Goal: Task Accomplishment & Management: Complete application form

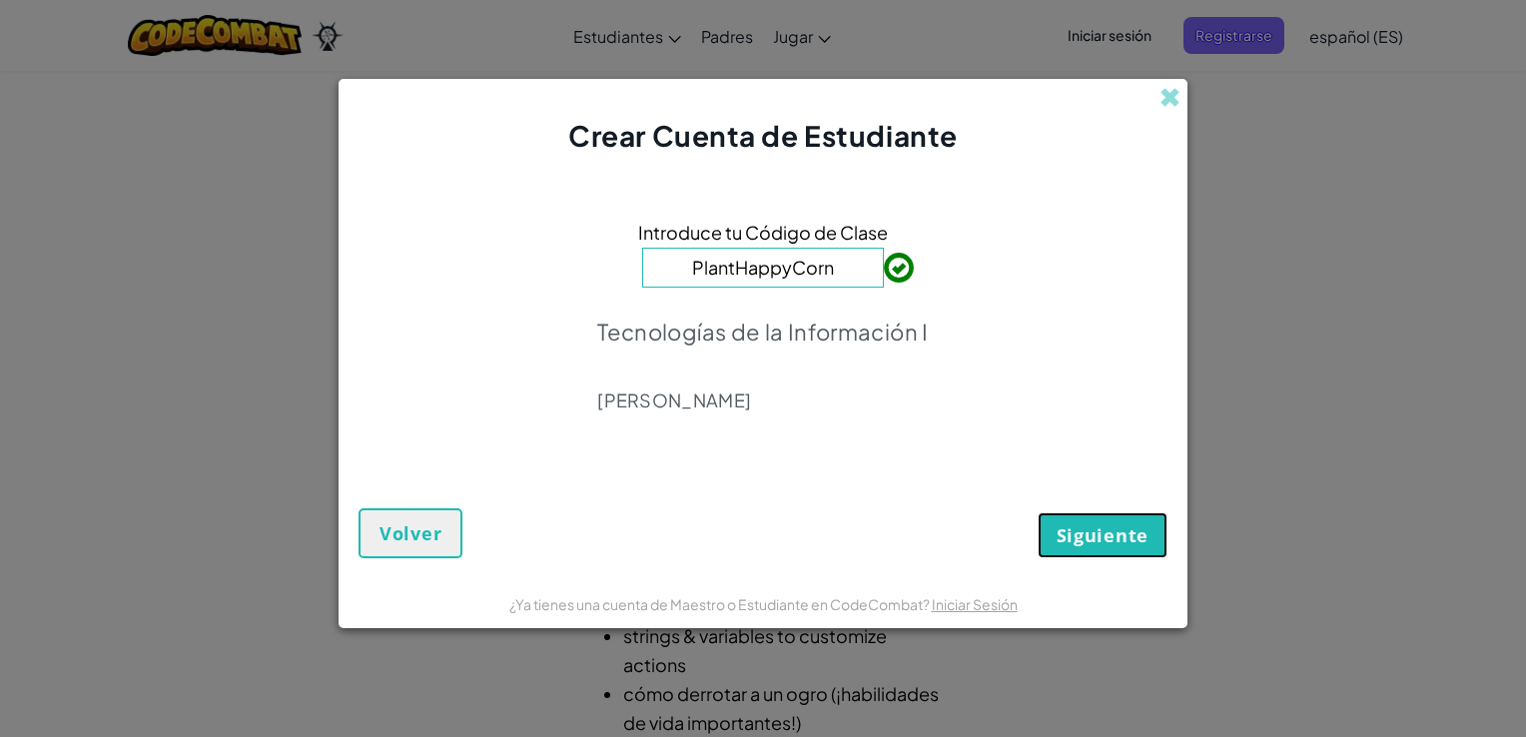
click at [1103, 535] on span "Siguiente" at bounding box center [1102, 535] width 92 height 24
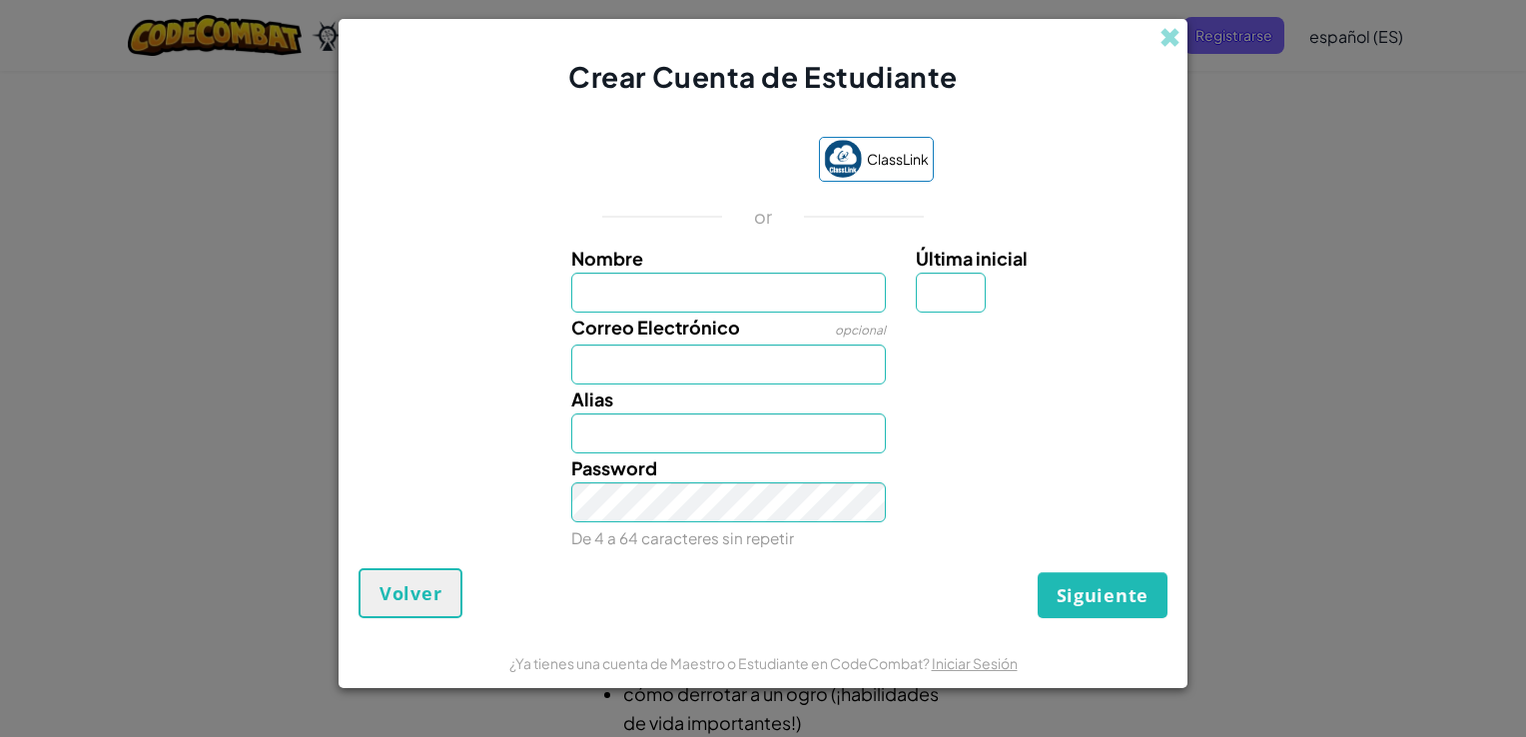
click at [1330, 125] on div "Crear Cuenta de Estudiante ClassLink or Nombre Última inicial Correo Electrónic…" at bounding box center [763, 368] width 1526 height 737
click at [746, 274] on input "Nombre" at bounding box center [729, 293] width 316 height 40
type input "[PERSON_NAME]"
type input "[EMAIL_ADDRESS][DOMAIN_NAME]"
type input "[PERSON_NAME]"
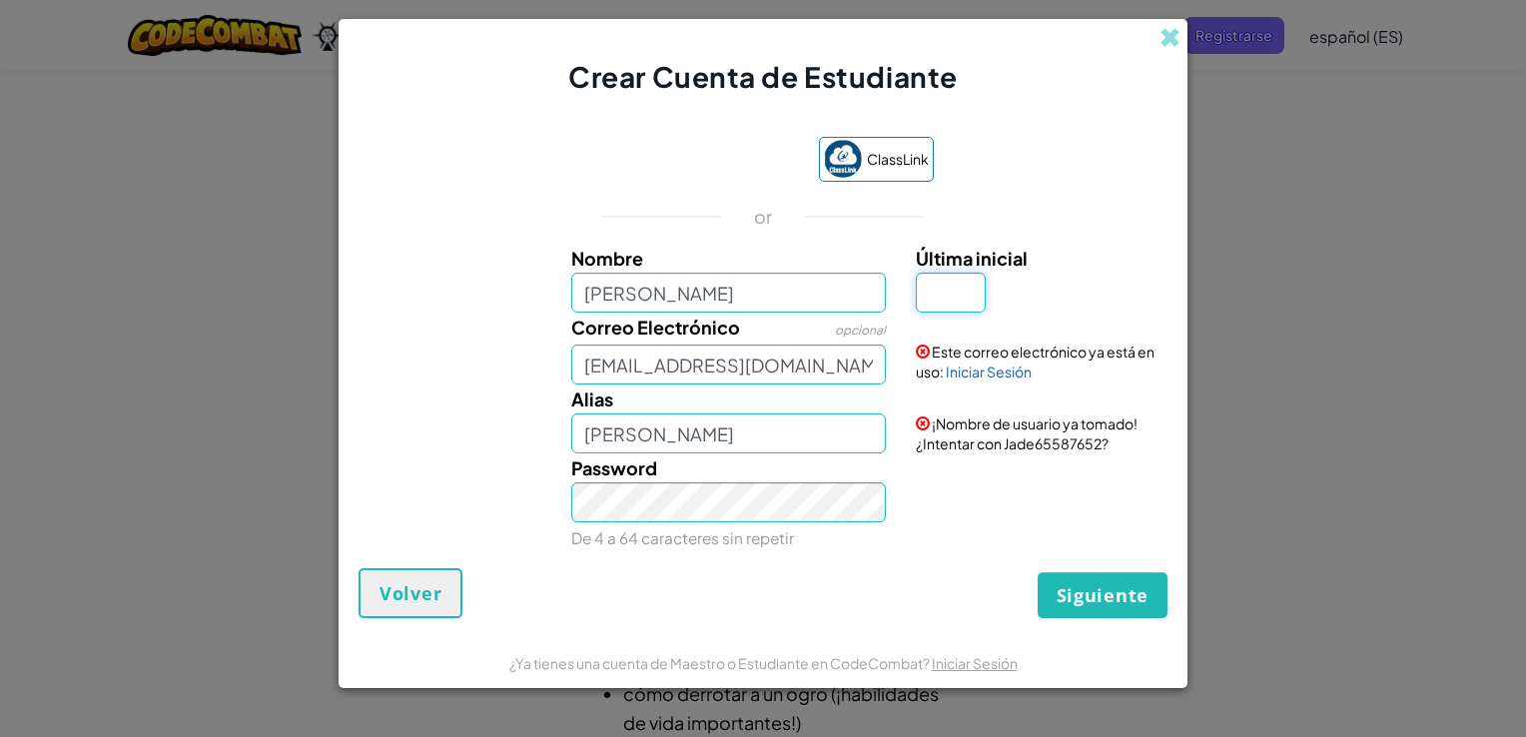
click at [975, 287] on input "Última inicial" at bounding box center [951, 293] width 70 height 40
type input "r"
type input "R"
type input "[PERSON_NAME]"
click at [1059, 586] on span "Siguiente" at bounding box center [1102, 595] width 92 height 24
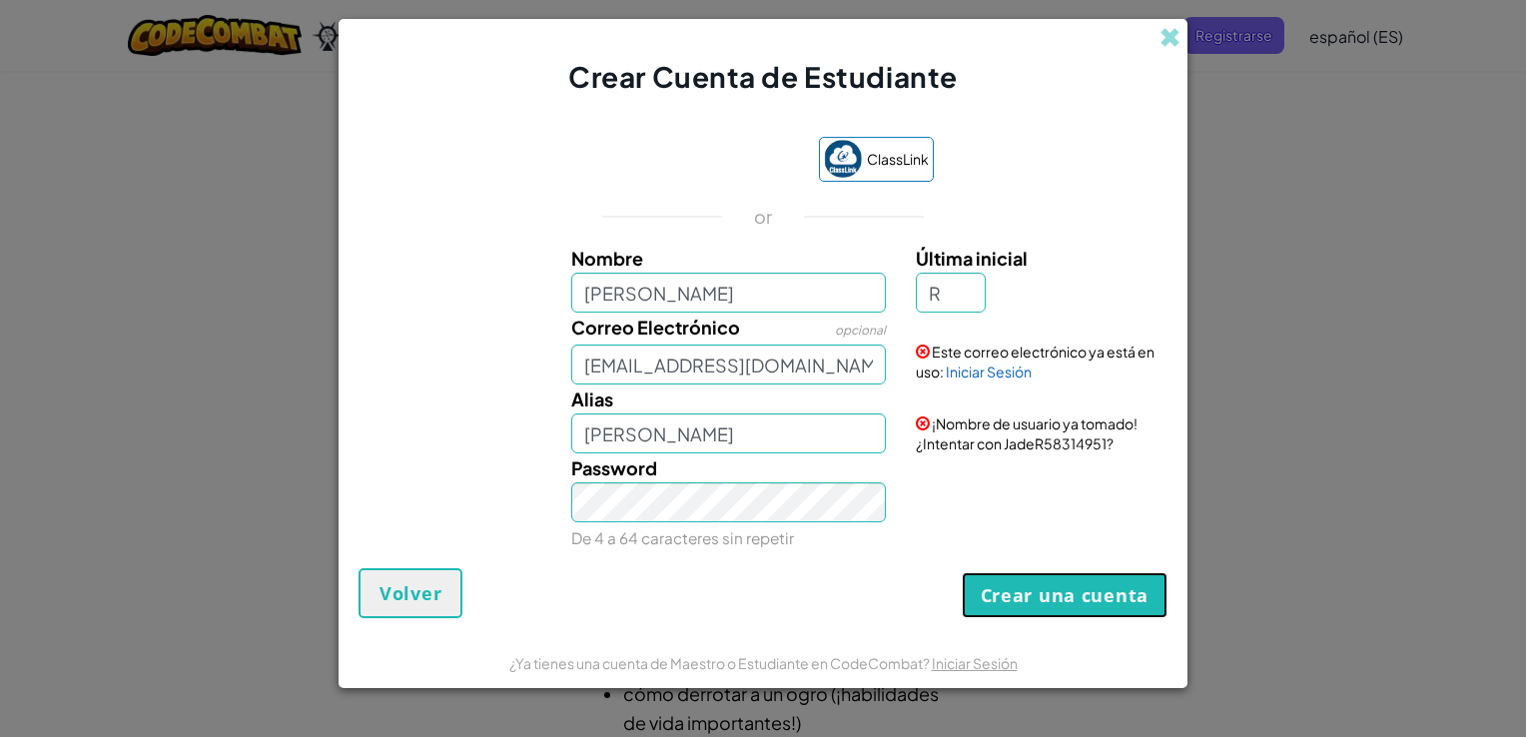
click at [1059, 586] on button "Crear una cuenta" at bounding box center [1065, 595] width 206 height 46
click at [941, 302] on input "R" at bounding box center [951, 293] width 70 height 40
click at [1032, 607] on button "Crear una cuenta" at bounding box center [1065, 595] width 206 height 46
click at [1166, 46] on span at bounding box center [1169, 37] width 21 height 21
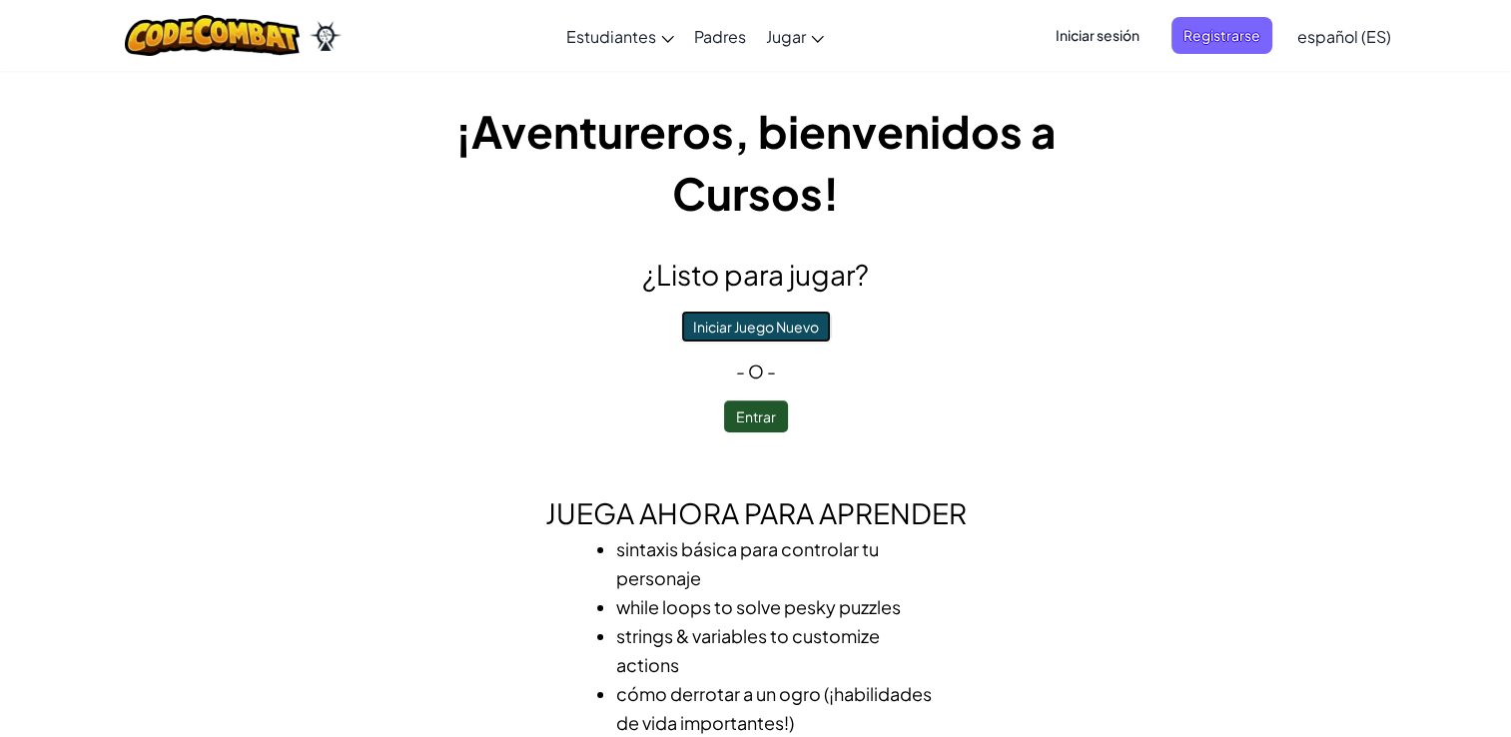
click at [767, 325] on button "Iniciar Juego Nuevo" at bounding box center [756, 327] width 150 height 32
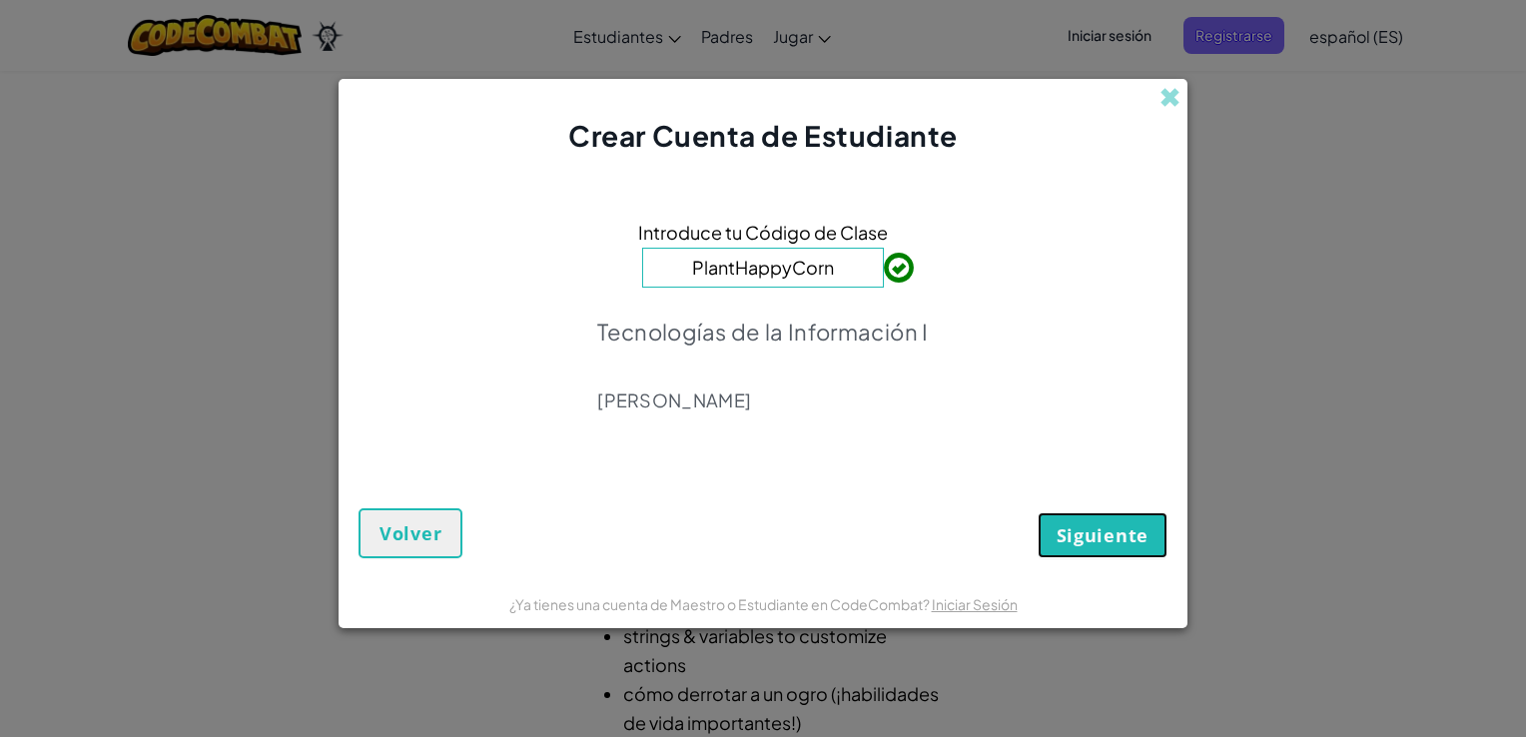
click at [1075, 525] on span "Siguiente" at bounding box center [1102, 535] width 92 height 24
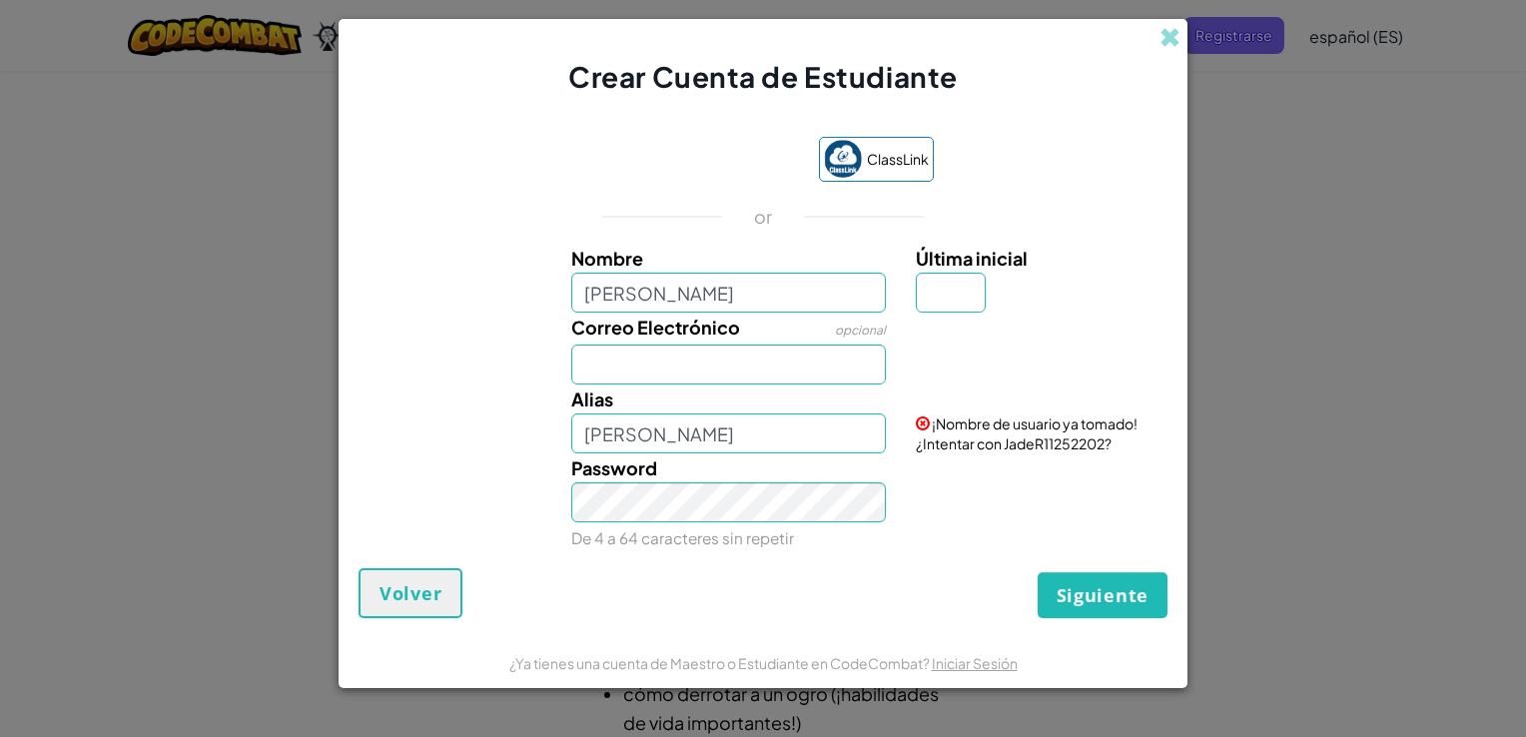
type input "[PERSON_NAME]"
click at [764, 360] on input "Correo Electrónico" at bounding box center [729, 364] width 316 height 40
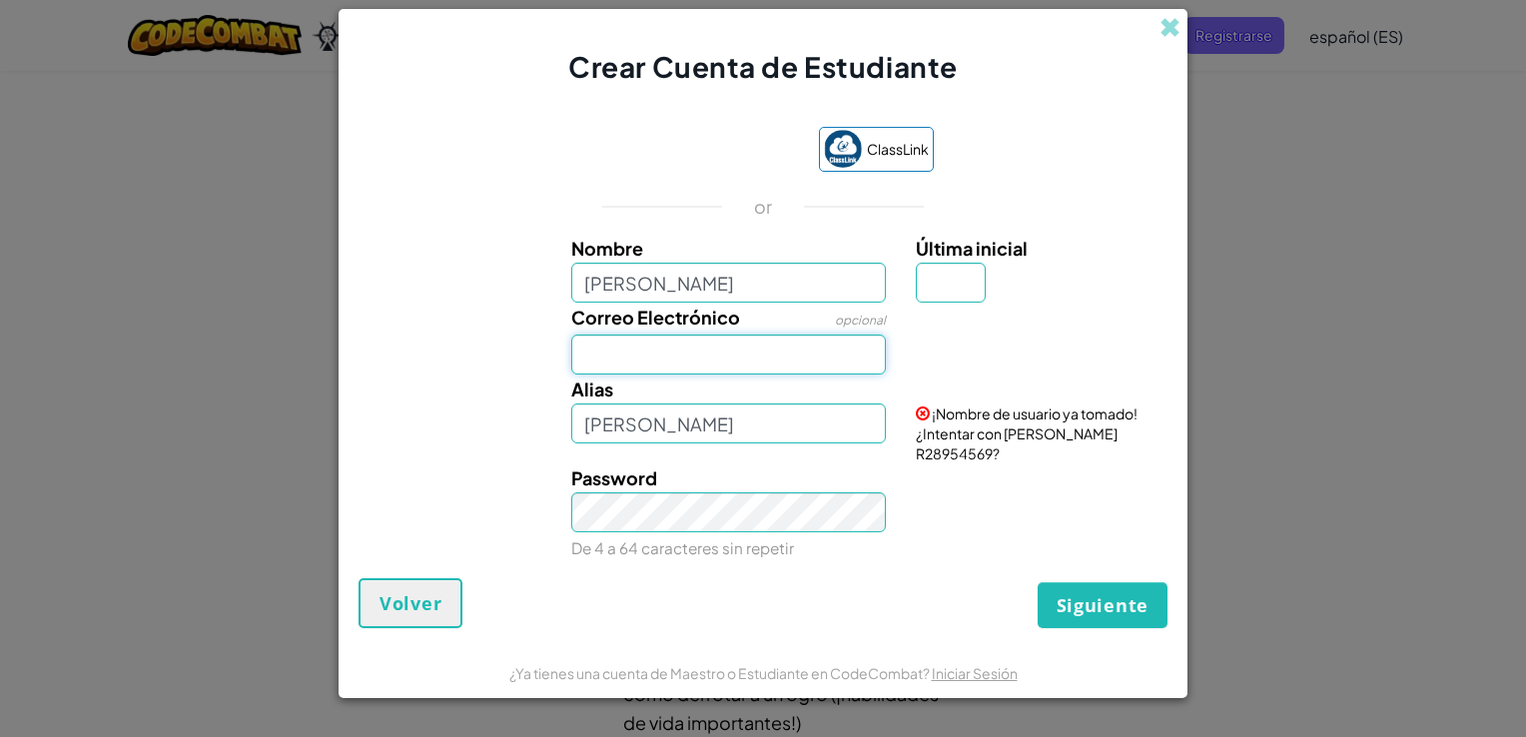
type input "[EMAIL_ADDRESS][DOMAIN_NAME]"
type input "R"
type input "Jade RR"
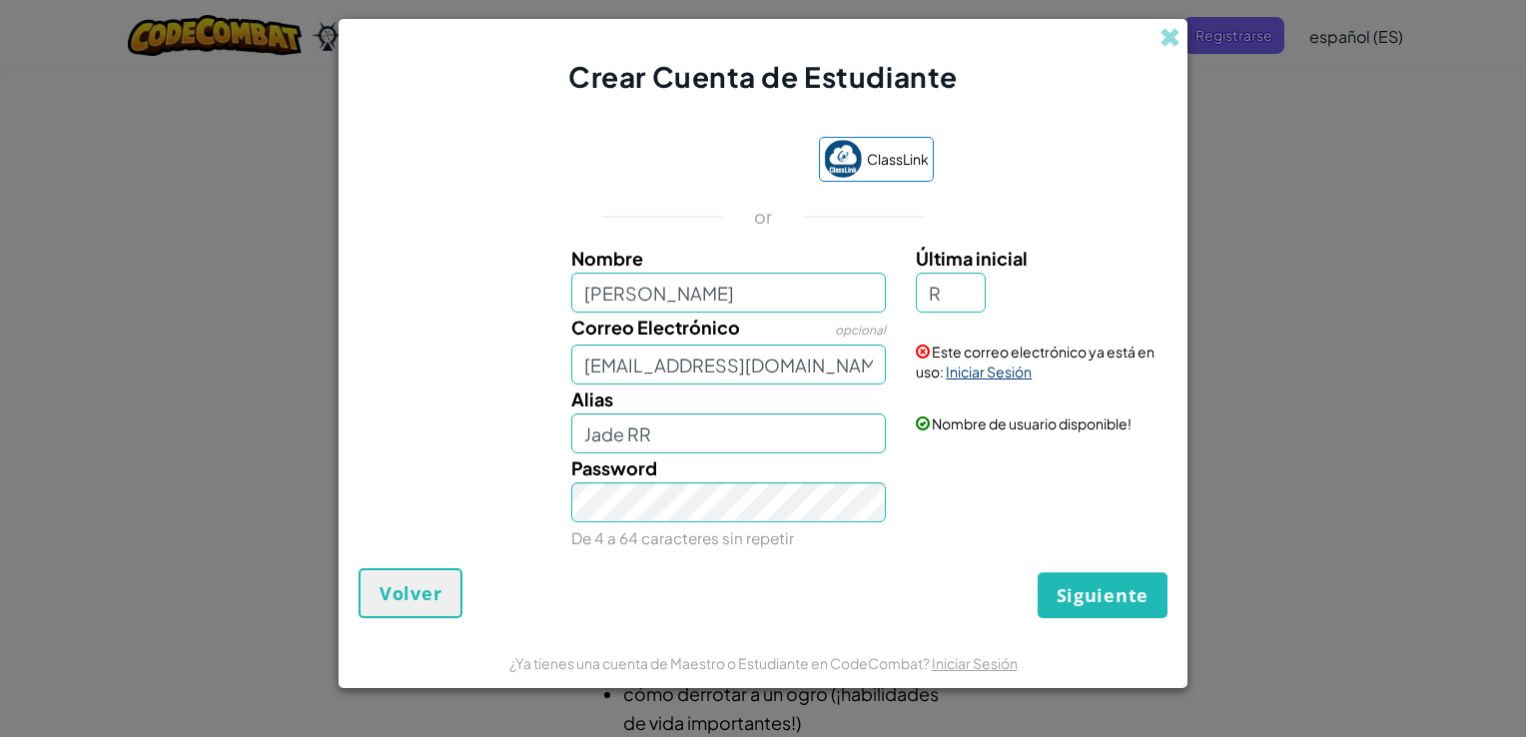
click at [986, 376] on link "Iniciar Sesión" at bounding box center [989, 371] width 86 height 18
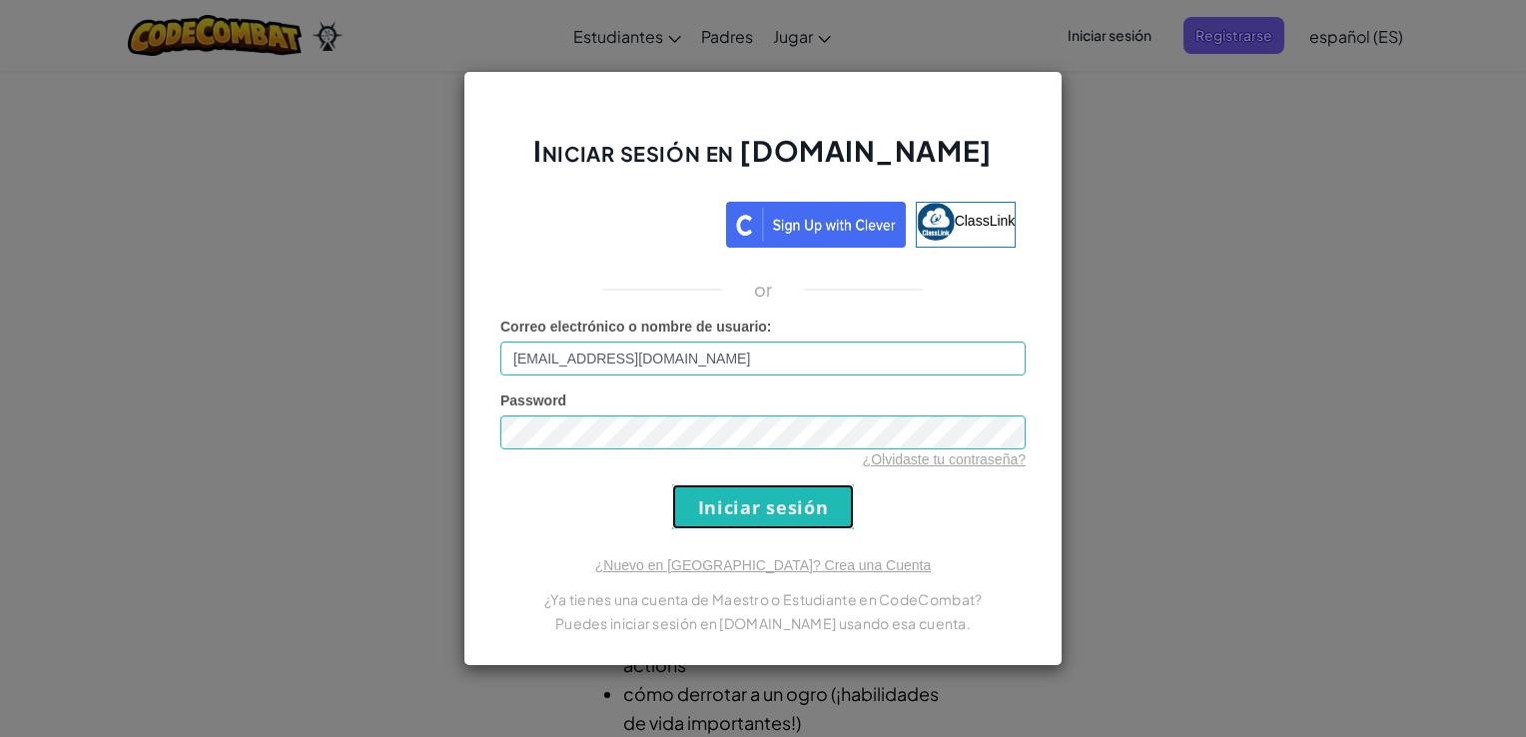
click at [791, 501] on input "Iniciar sesión" at bounding box center [763, 506] width 182 height 45
